Goal: Transaction & Acquisition: Purchase product/service

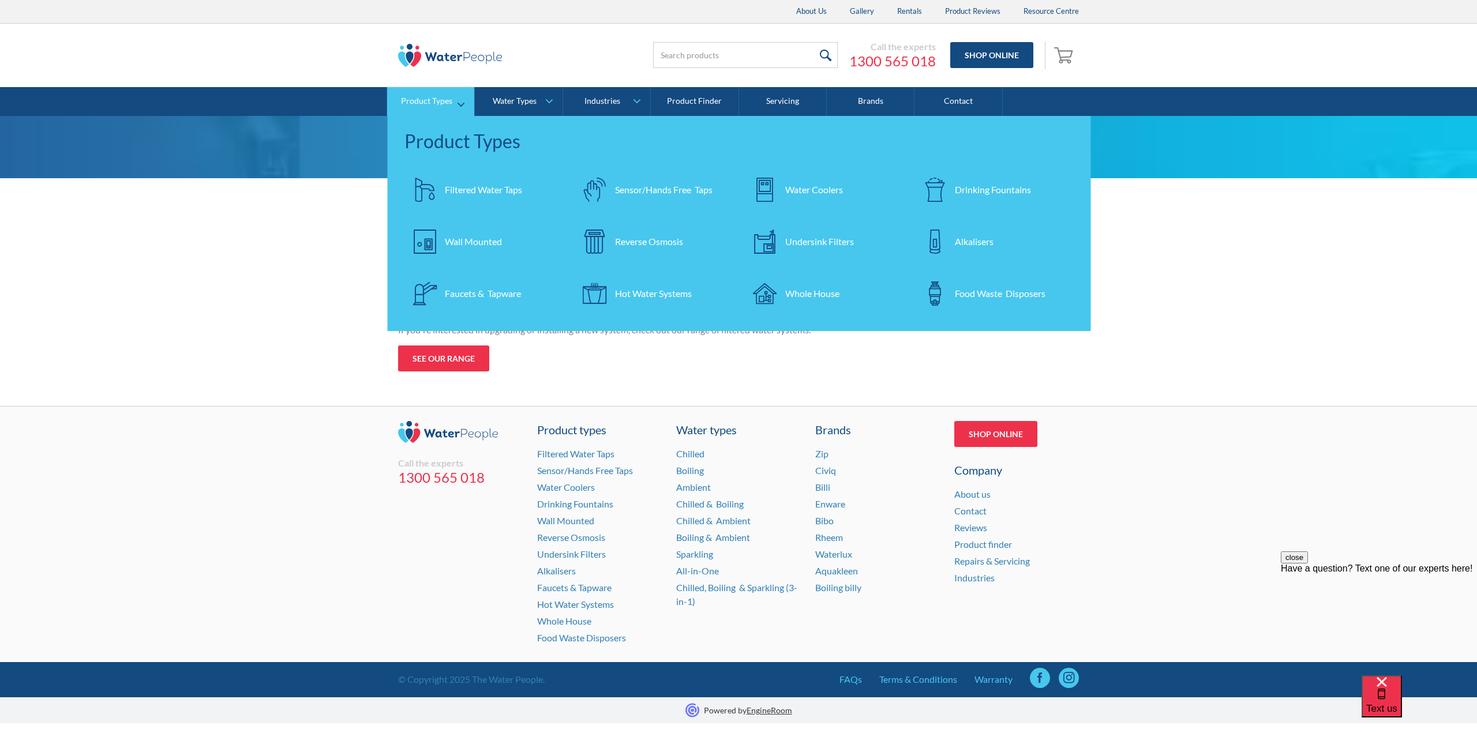
click at [467, 188] on div "Filtered Water Taps" at bounding box center [483, 190] width 77 height 14
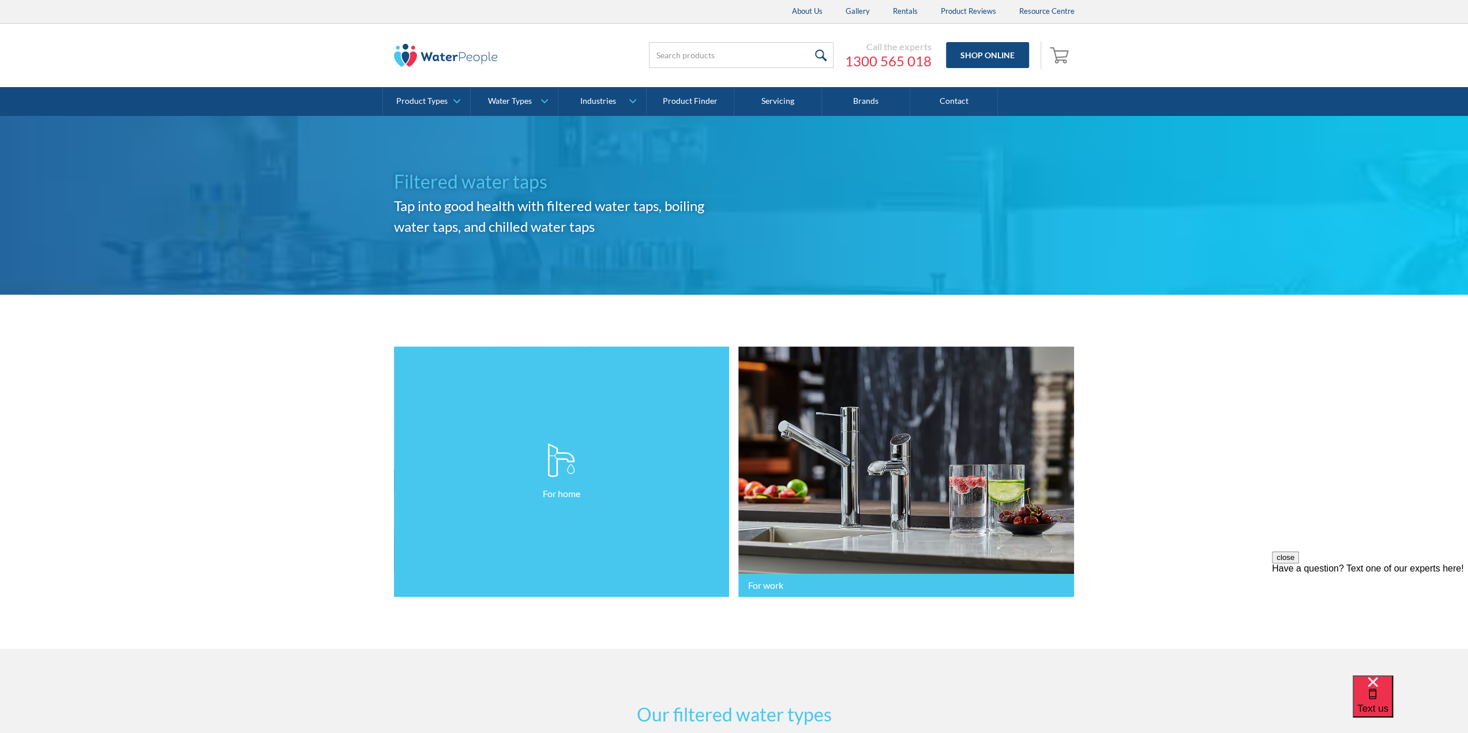
click at [685, 417] on link "For home" at bounding box center [562, 472] width 336 height 251
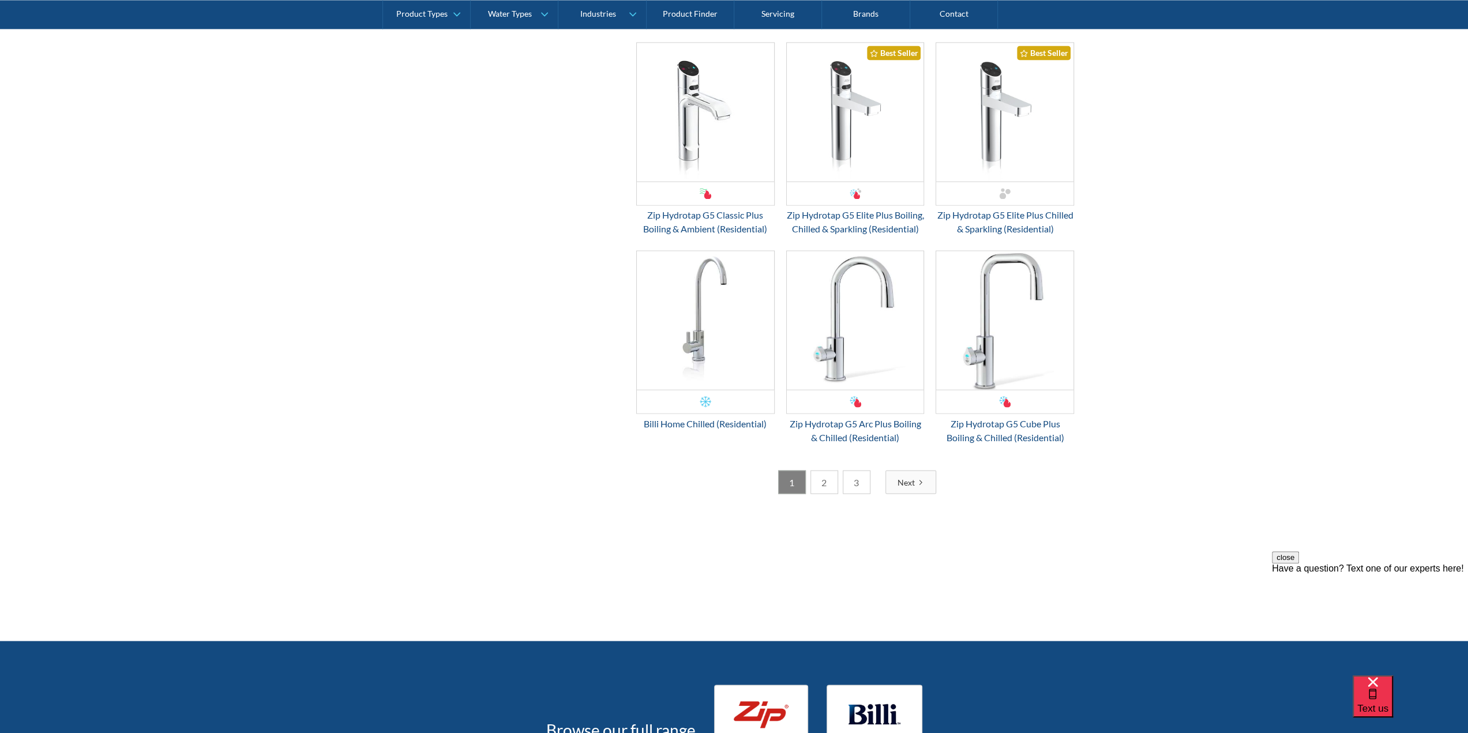
scroll to position [1962, 0]
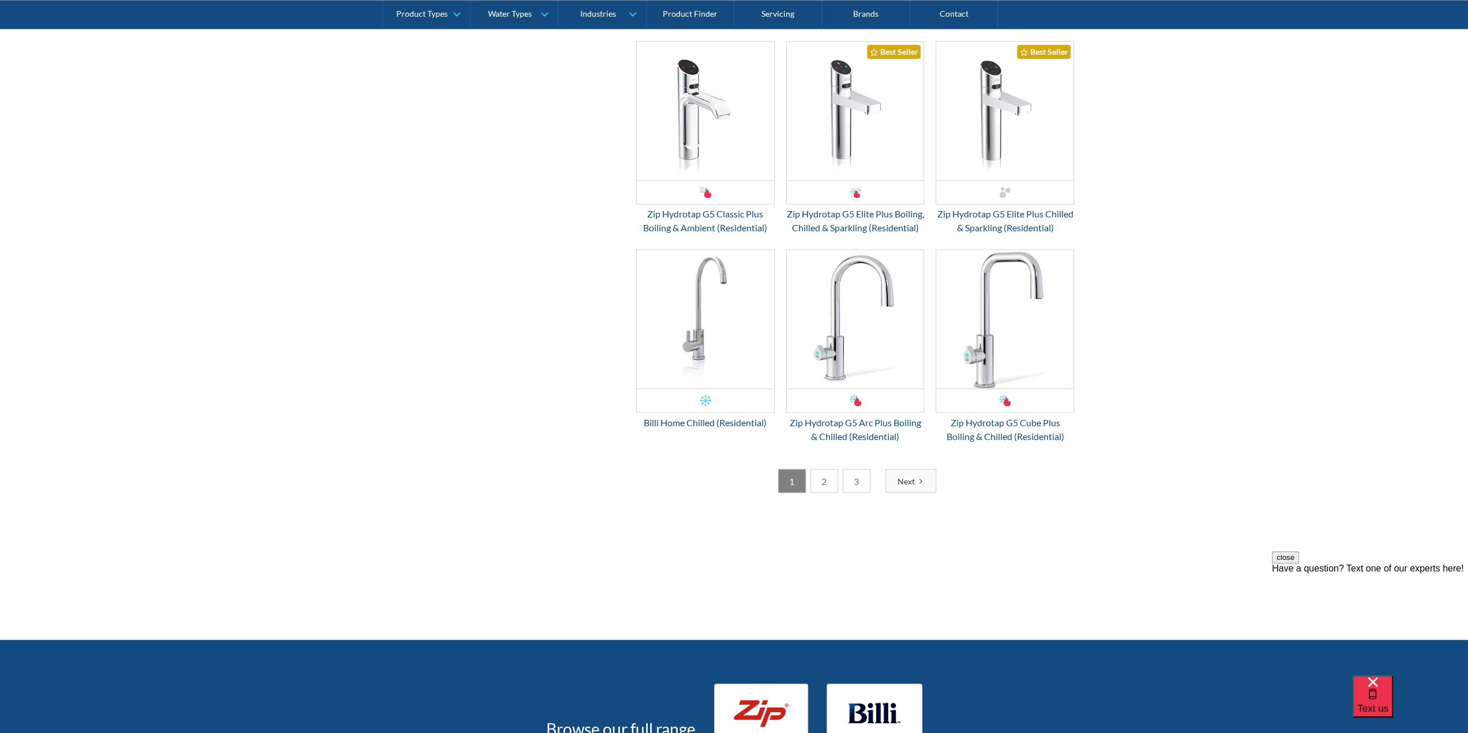
click at [818, 492] on link "2" at bounding box center [825, 481] width 28 height 24
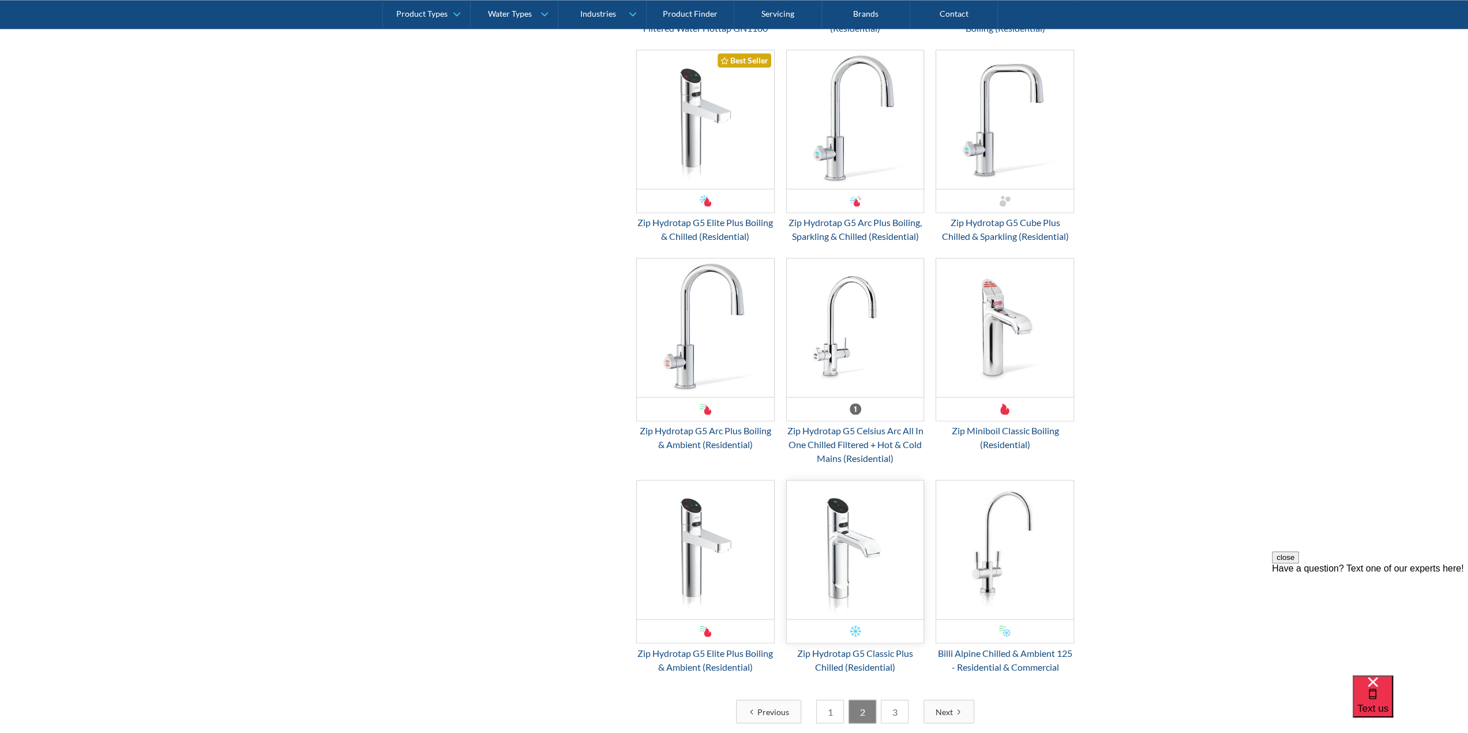
scroll to position [1904, 0]
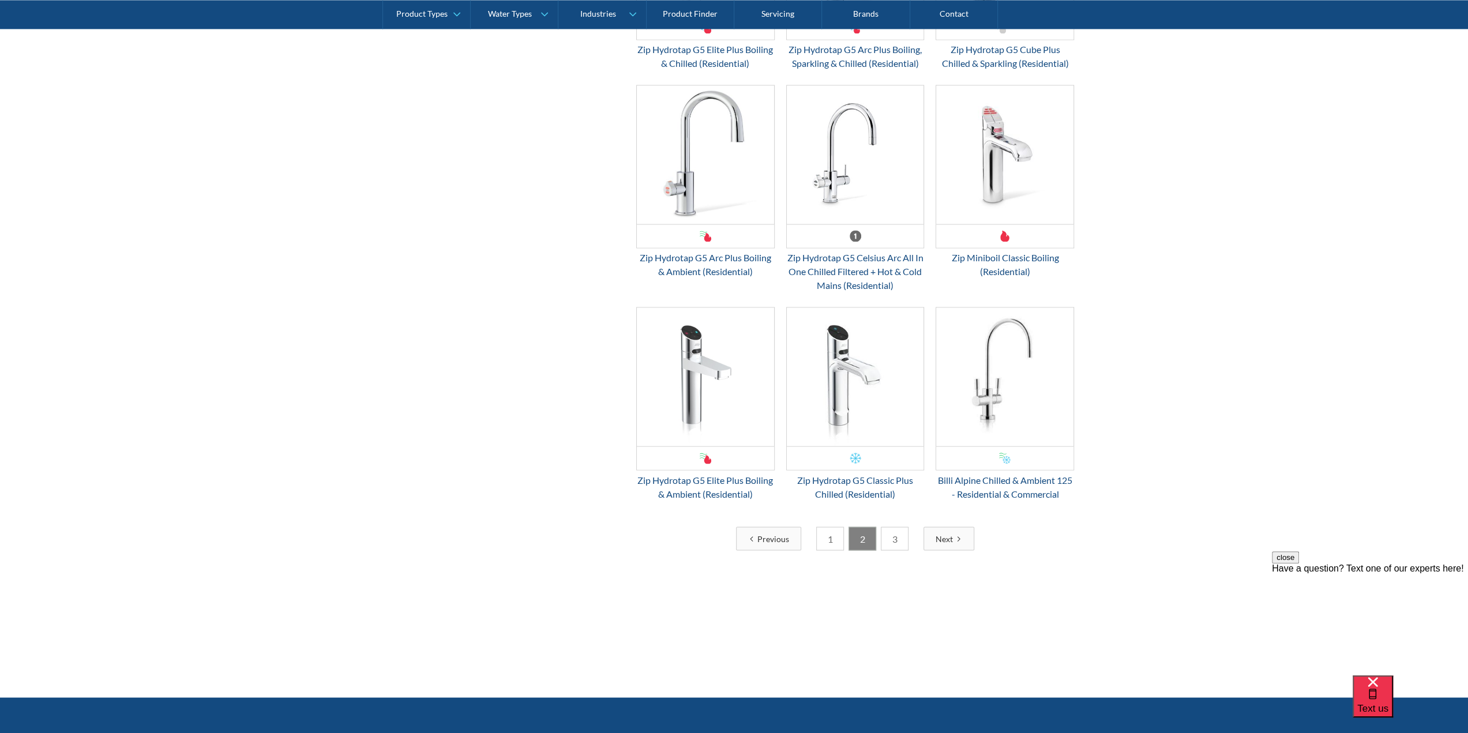
click at [892, 531] on link "3" at bounding box center [895, 539] width 28 height 24
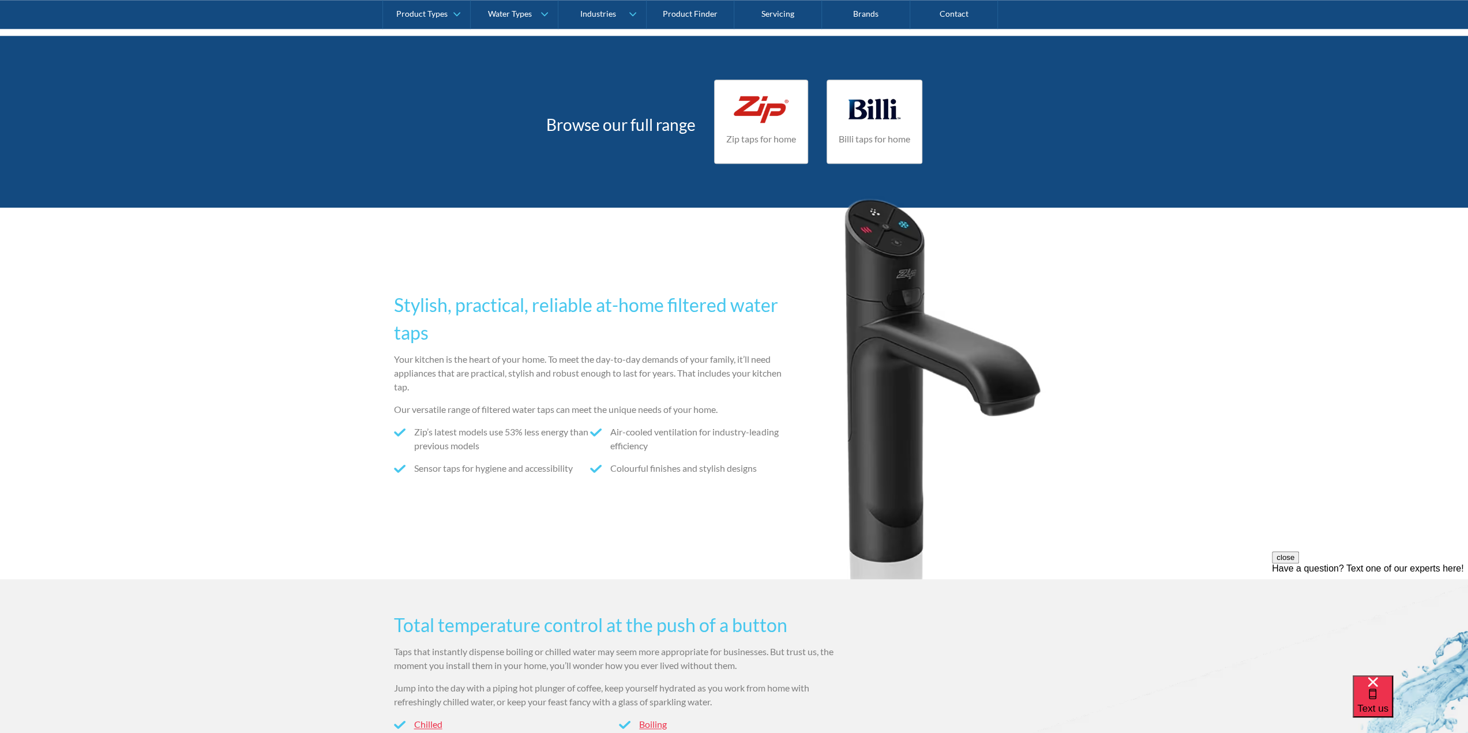
scroll to position [1269, 0]
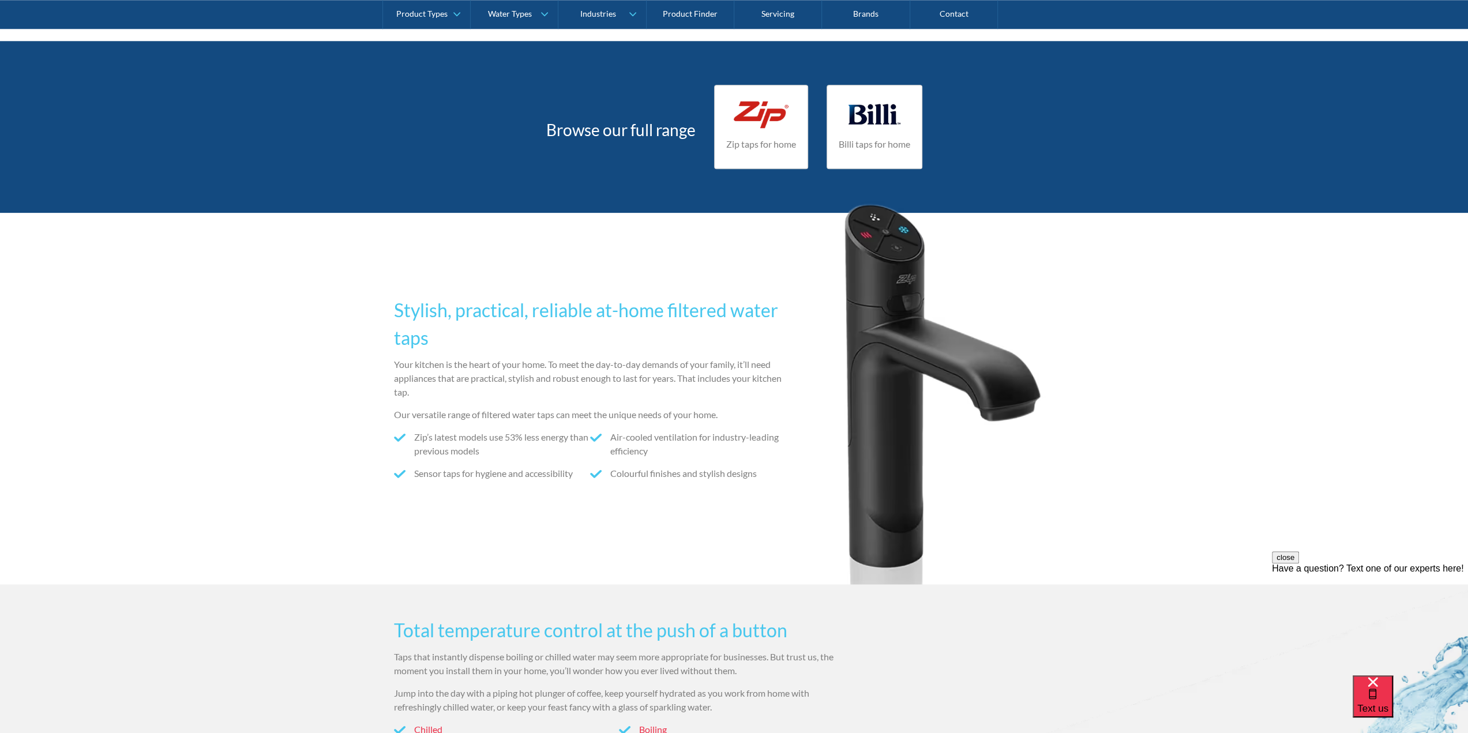
click at [888, 138] on h4 "Billi taps for home" at bounding box center [875, 144] width 72 height 14
